Goal: Information Seeking & Learning: Learn about a topic

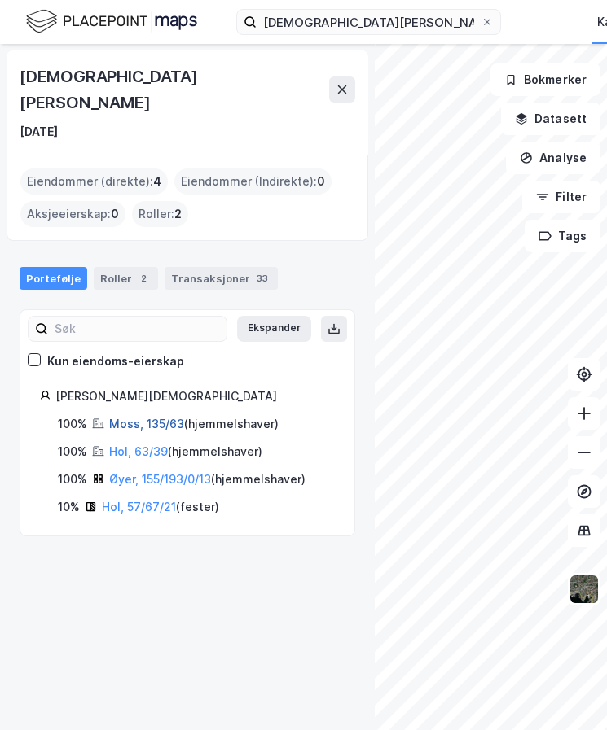
click at [152, 417] on link "Moss, 135/63" at bounding box center [146, 424] width 75 height 14
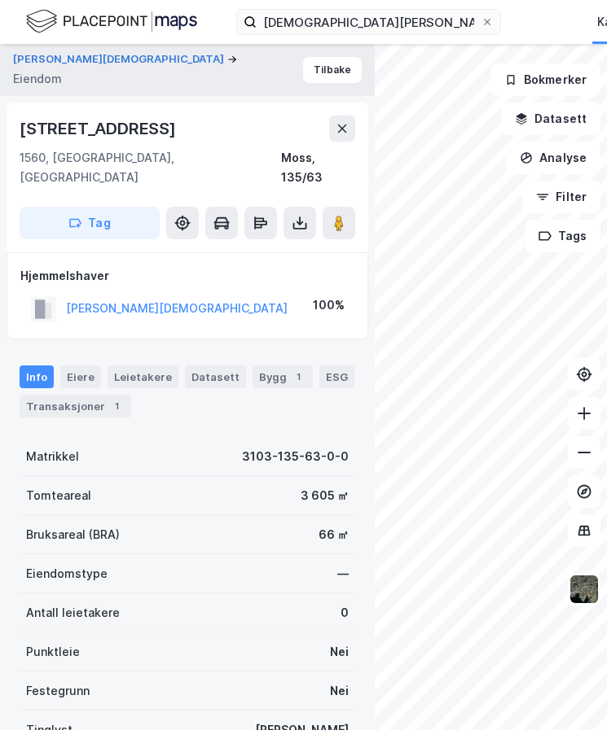
scroll to position [81, 0]
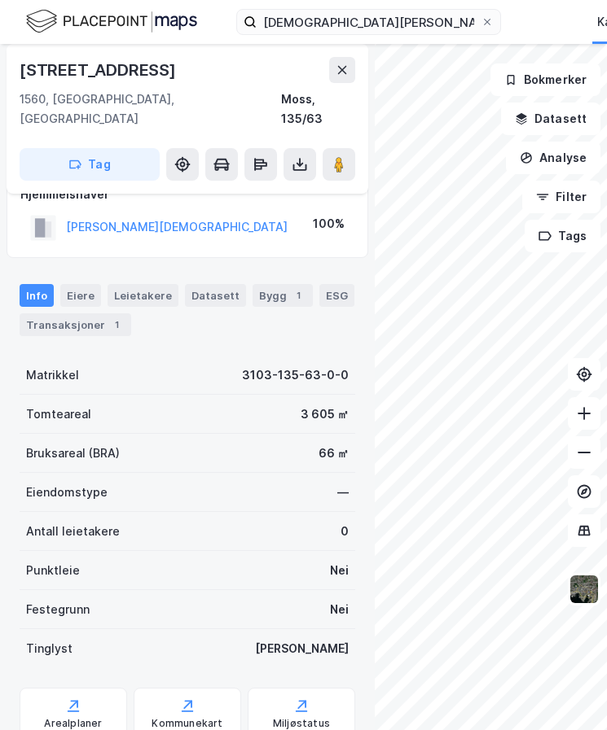
click at [120, 441] on div "[PERSON_NAME] Eiendom Tilbake [GEOGRAPHIC_DATA] 64 1560, [GEOGRAPHIC_DATA], [GE…" at bounding box center [303, 387] width 607 height 686
click at [336, 69] on icon at bounding box center [341, 69] width 13 height 13
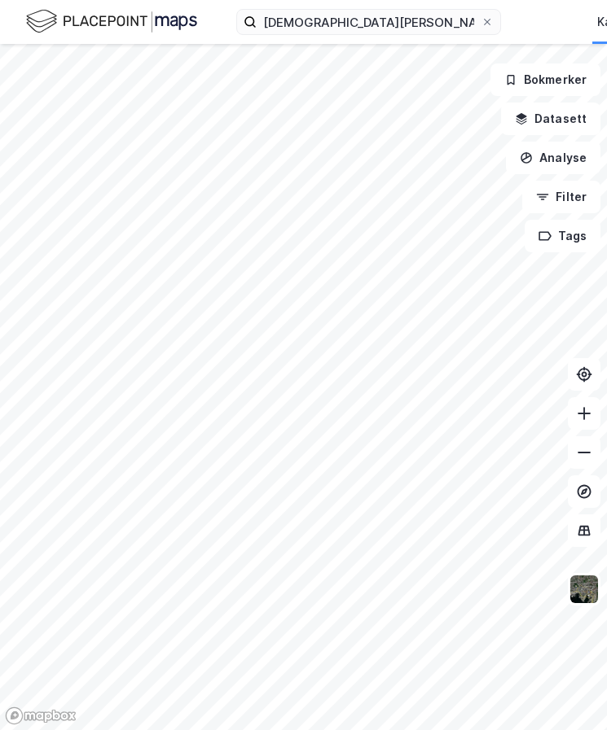
click at [531, 28] on div "[DEMOGRAPHIC_DATA][PERSON_NAME] Kart Mine Tags Bolig [PERSON_NAME]" at bounding box center [303, 22] width 607 height 44
click at [438, 22] on input "[DEMOGRAPHIC_DATA][PERSON_NAME]" at bounding box center [368, 22] width 224 height 24
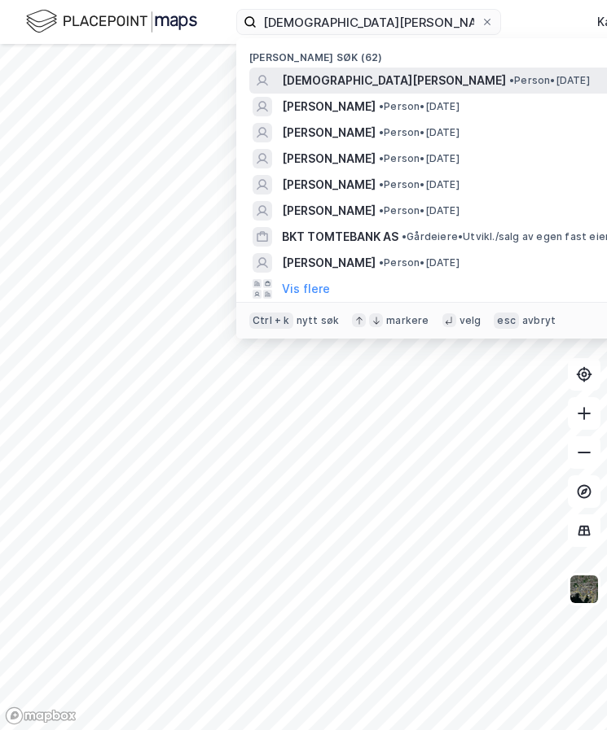
click at [368, 71] on span "[DEMOGRAPHIC_DATA][PERSON_NAME]" at bounding box center [394, 81] width 224 height 20
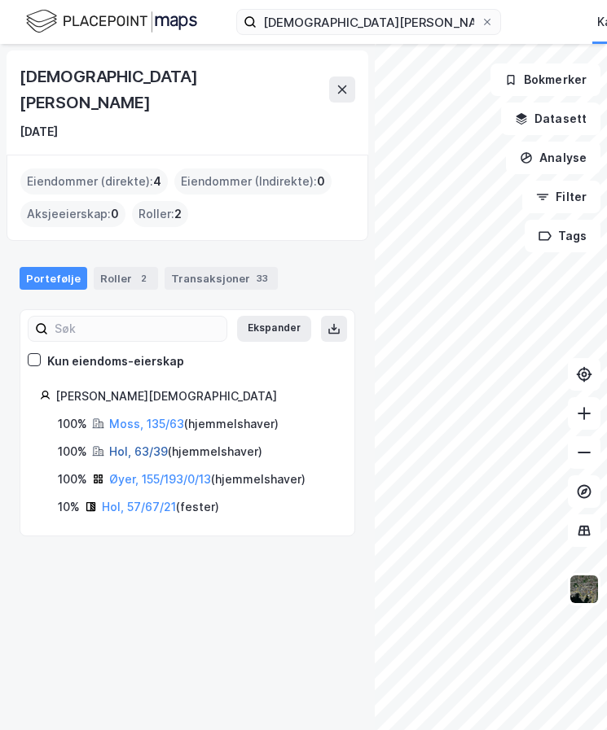
click at [139, 444] on link "Hol, 63/39" at bounding box center [138, 451] width 59 height 14
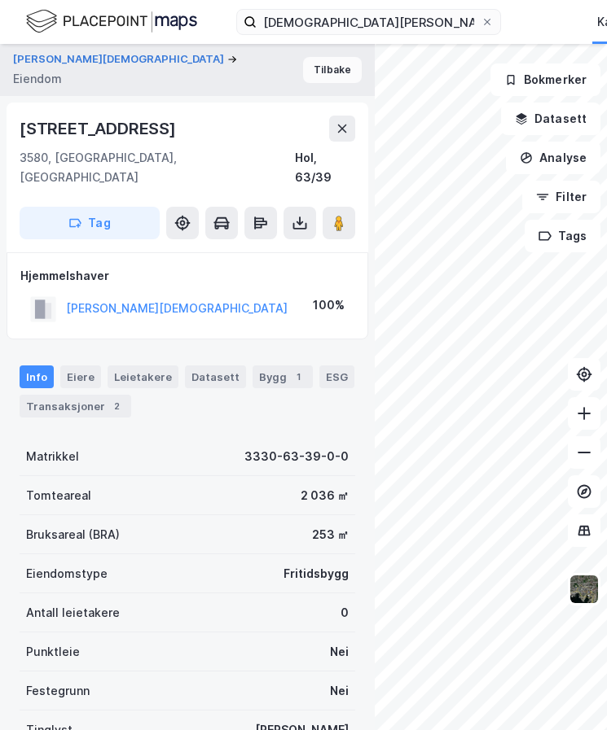
click at [305, 72] on button "Tilbake" at bounding box center [332, 70] width 59 height 26
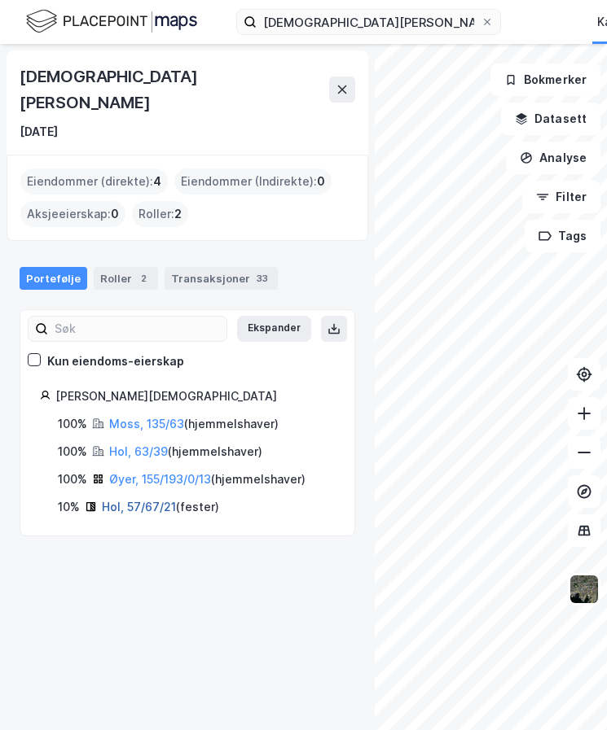
click at [136, 500] on link "Hol, 57/67/21" at bounding box center [139, 507] width 74 height 14
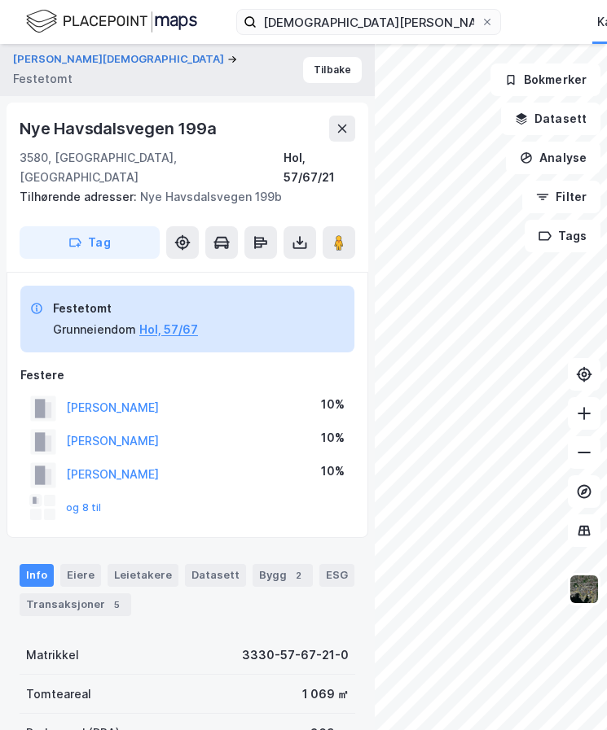
scroll to position [1, 0]
click at [347, 159] on div "Hol, 57/67/21" at bounding box center [319, 166] width 72 height 39
click at [301, 158] on div "Hol, 57/67/21" at bounding box center [319, 166] width 72 height 39
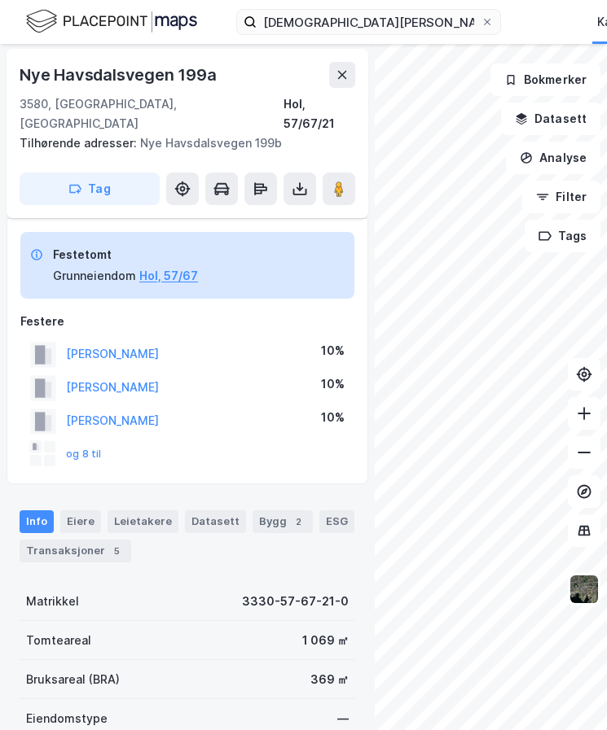
scroll to position [82, 0]
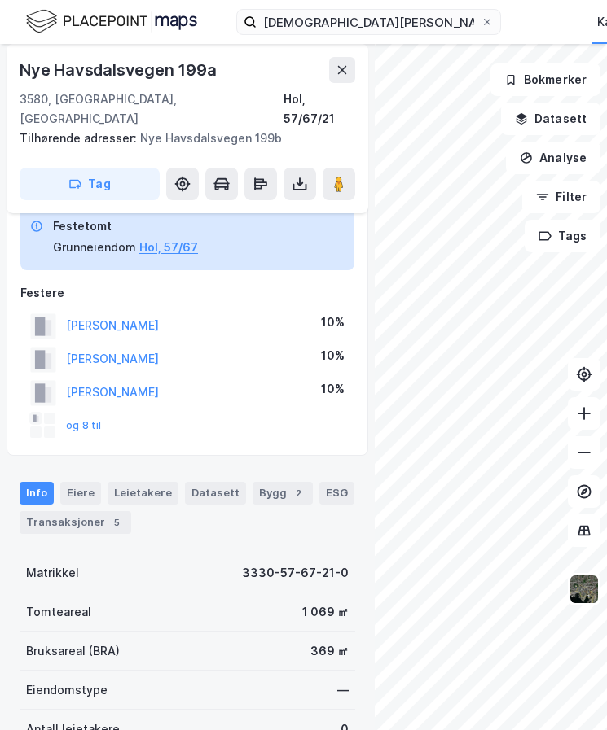
click at [215, 485] on div "Info [PERSON_NAME] Datasett Bygg 2 ESG Transaksjoner 5" at bounding box center [187, 508] width 335 height 52
click at [215, 482] on div "Datasett" at bounding box center [215, 493] width 61 height 23
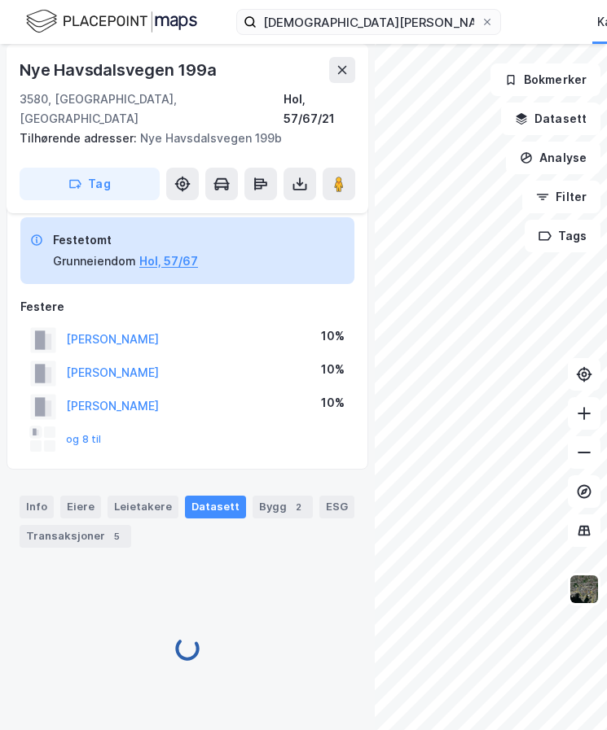
scroll to position [72, 0]
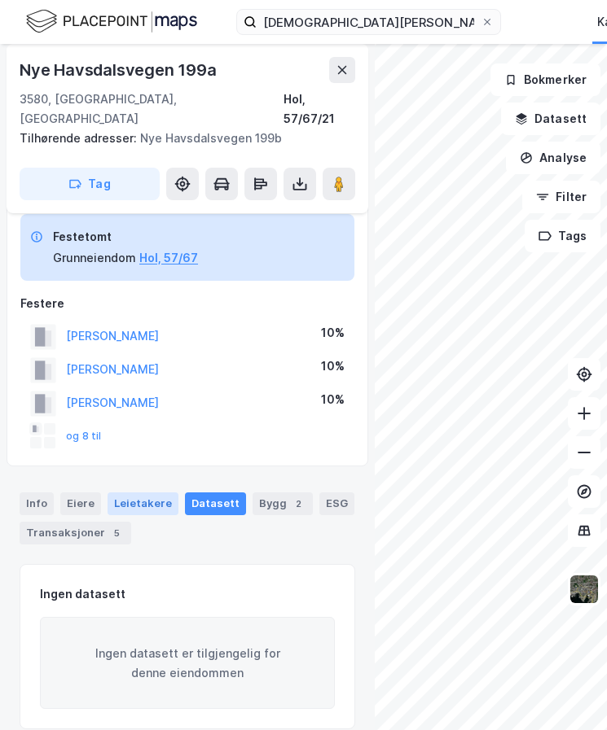
click at [134, 493] on div "Leietakere" at bounding box center [142, 504] width 71 height 23
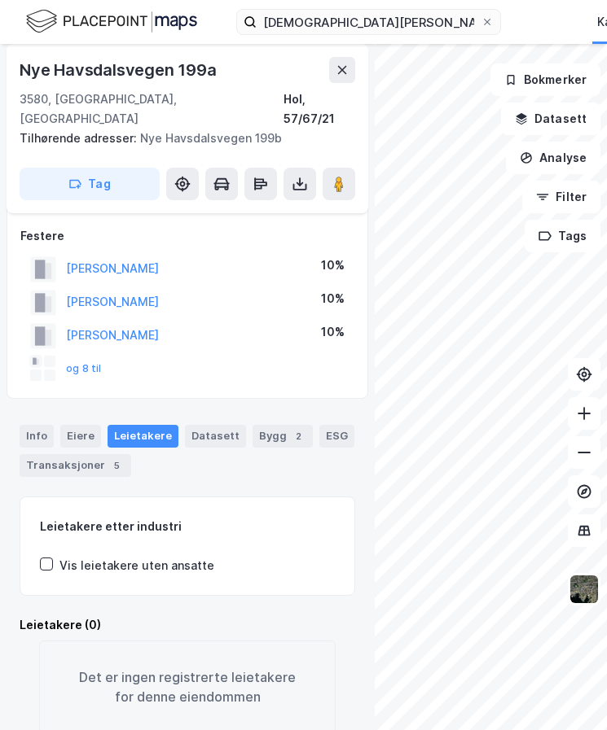
scroll to position [163, 0]
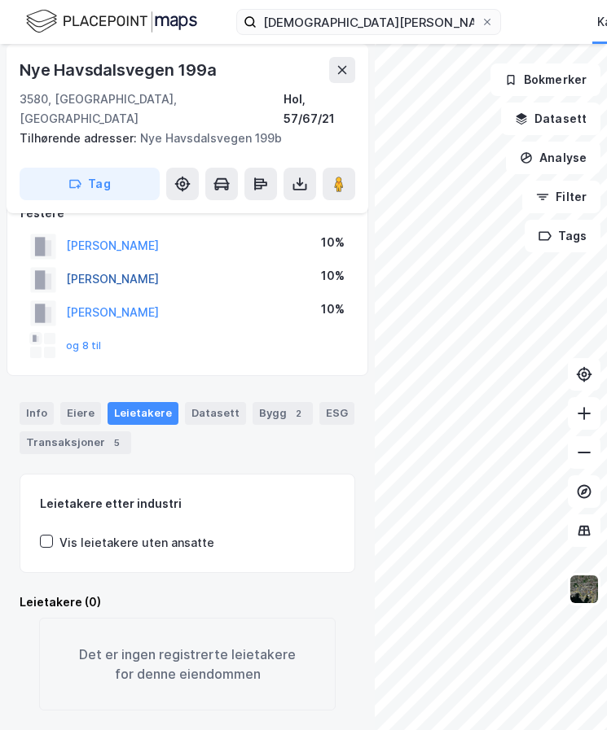
click at [74, 402] on div "Eiere" at bounding box center [80, 413] width 41 height 23
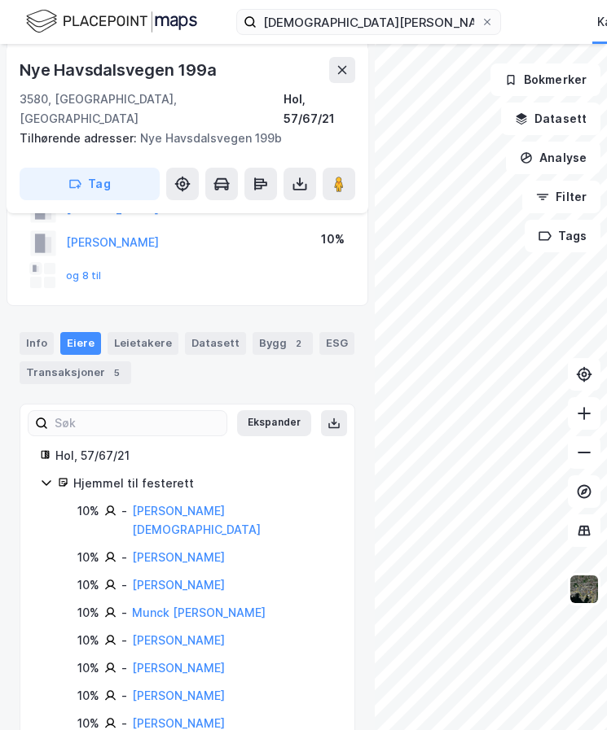
scroll to position [319, 0]
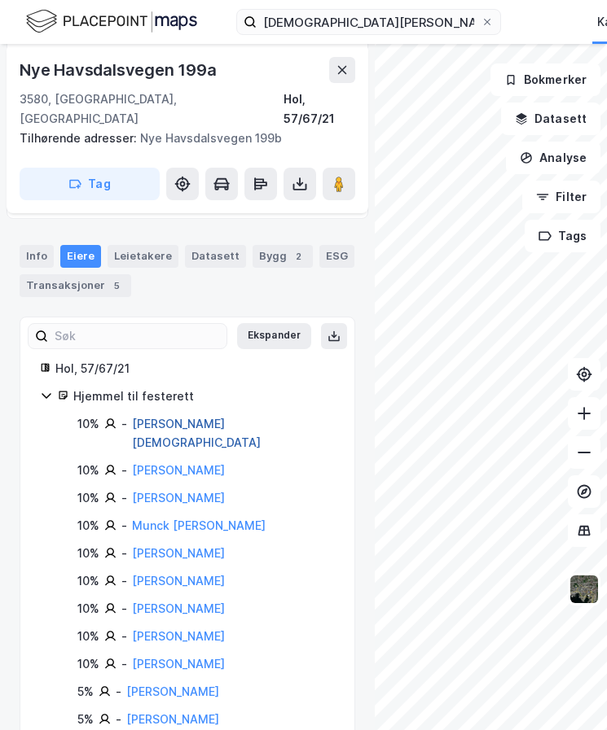
click at [180, 417] on link "[PERSON_NAME][DEMOGRAPHIC_DATA]" at bounding box center [196, 433] width 129 height 33
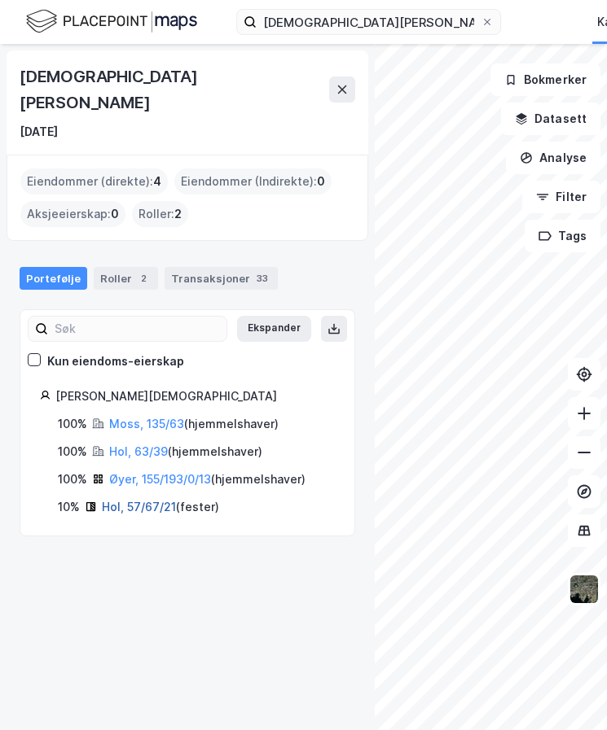
click at [135, 500] on link "Hol, 57/67/21" at bounding box center [139, 507] width 74 height 14
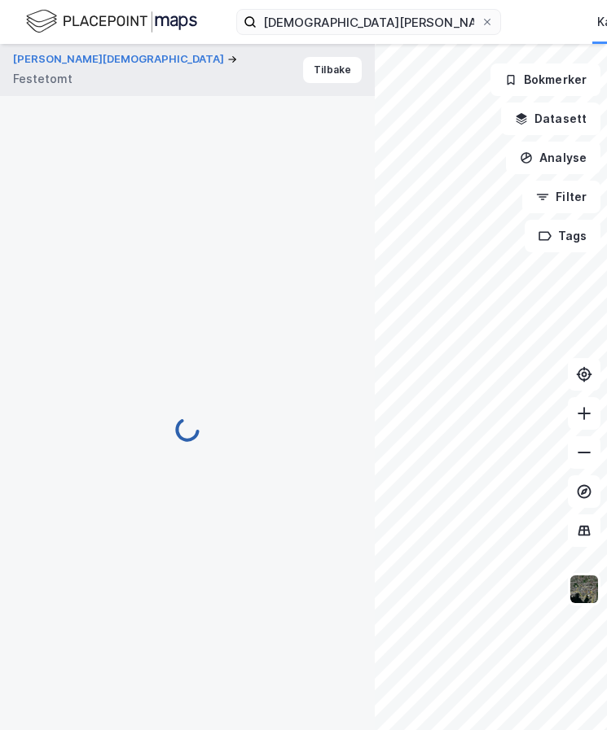
scroll to position [284, 0]
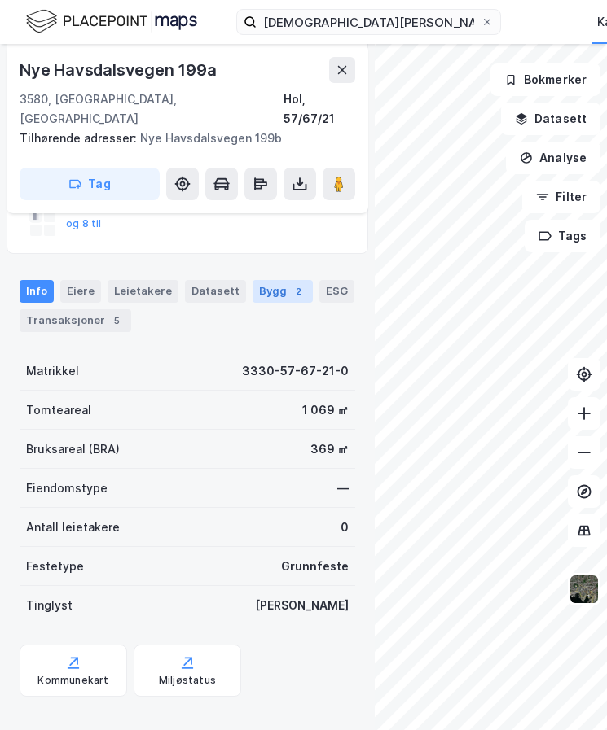
click at [290, 283] on div "2" at bounding box center [298, 291] width 16 height 16
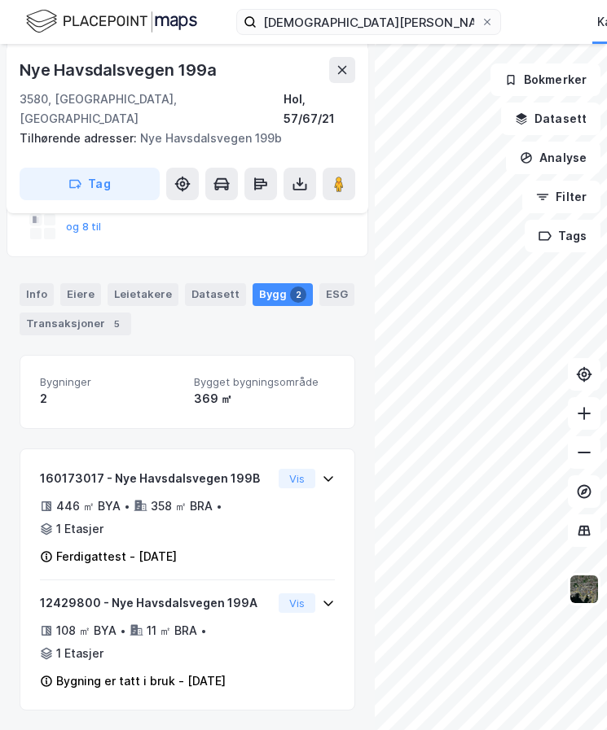
scroll to position [262, 0]
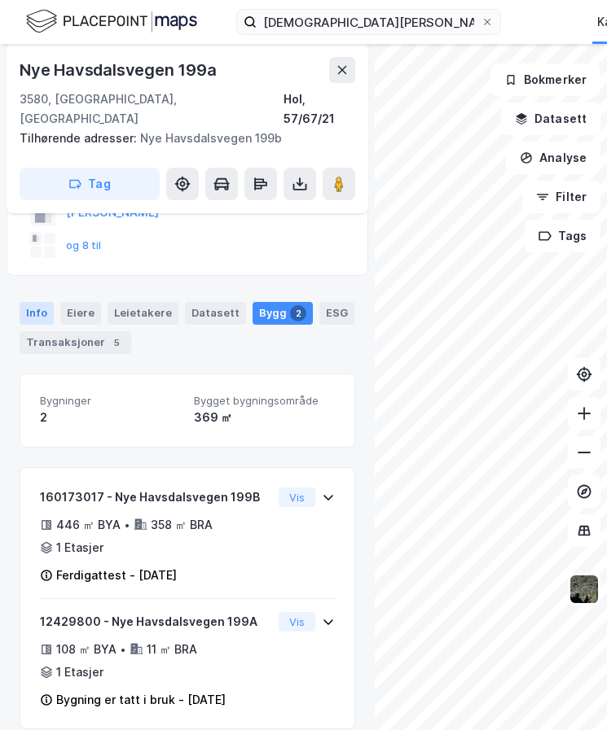
click at [50, 302] on div "Info" at bounding box center [37, 313] width 34 height 23
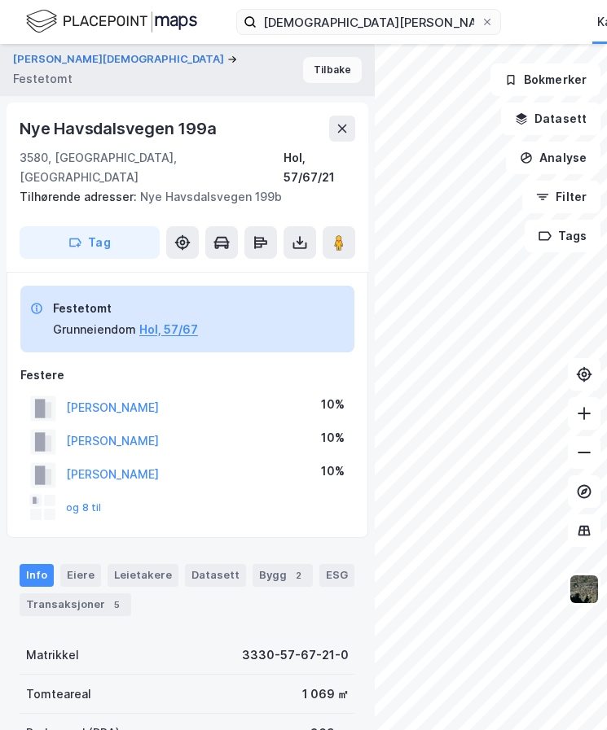
click at [320, 75] on button "Tilbake" at bounding box center [332, 70] width 59 height 26
